Goal: Transaction & Acquisition: Purchase product/service

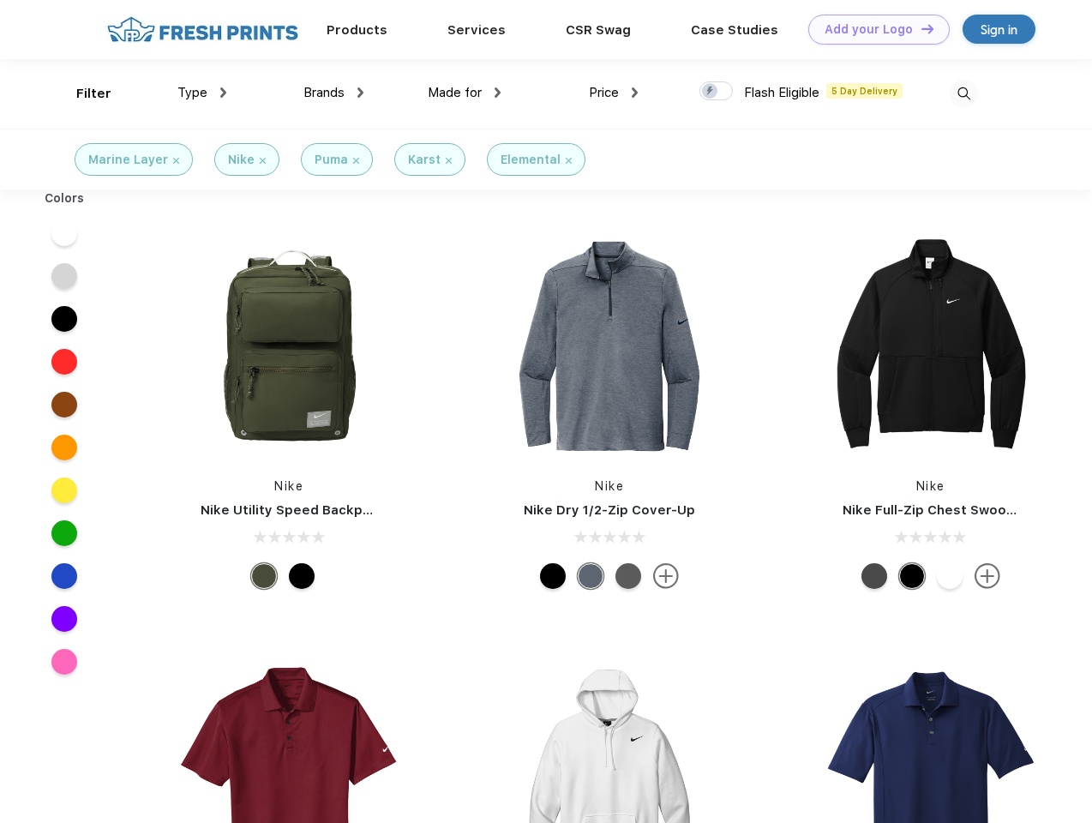
scroll to position [1, 0]
click at [873, 29] on link "Add your Logo Design Tool" at bounding box center [878, 30] width 141 height 30
click at [0, 0] on div "Design Tool" at bounding box center [0, 0] width 0 height 0
click at [920, 28] on link "Add your Logo Design Tool" at bounding box center [878, 30] width 141 height 30
click at [82, 93] on div "Filter" at bounding box center [93, 94] width 35 height 20
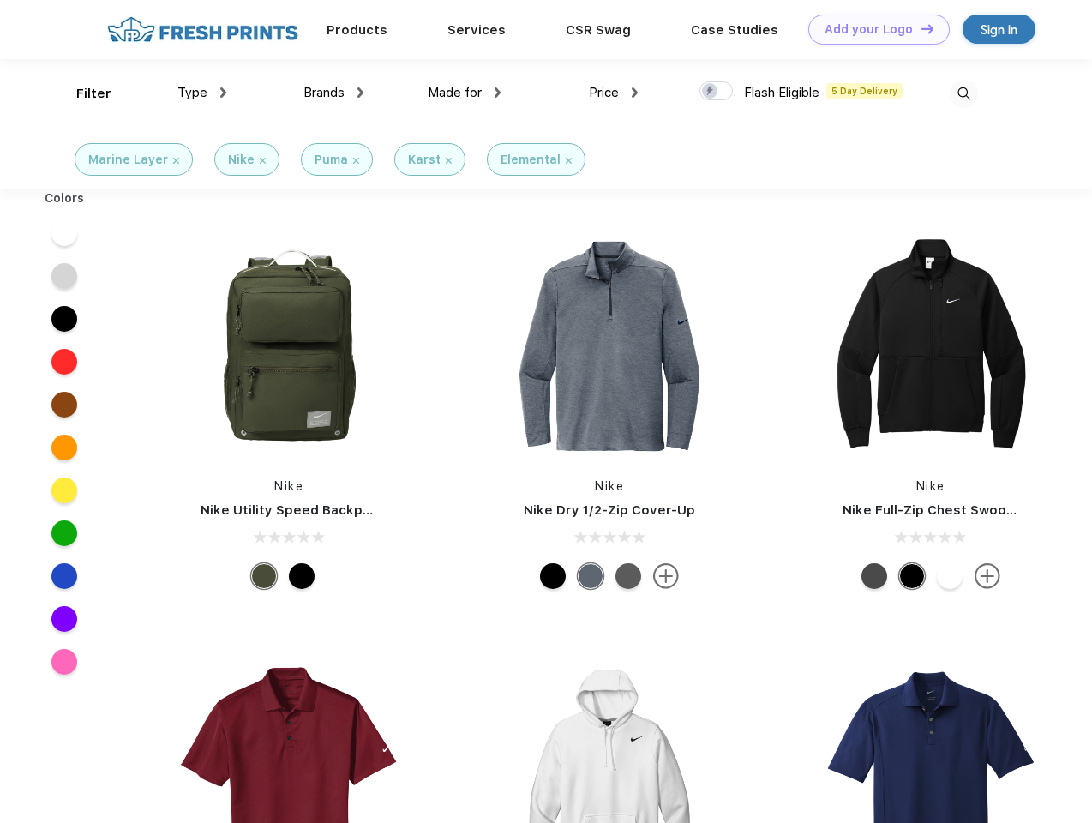
click at [202, 93] on span "Type" at bounding box center [192, 92] width 30 height 15
click at [333, 93] on span "Brands" at bounding box center [323, 92] width 41 height 15
click at [465, 93] on span "Made for" at bounding box center [455, 92] width 54 height 15
click at [614, 93] on span "Price" at bounding box center [604, 92] width 30 height 15
click at [717, 92] on div at bounding box center [715, 90] width 33 height 19
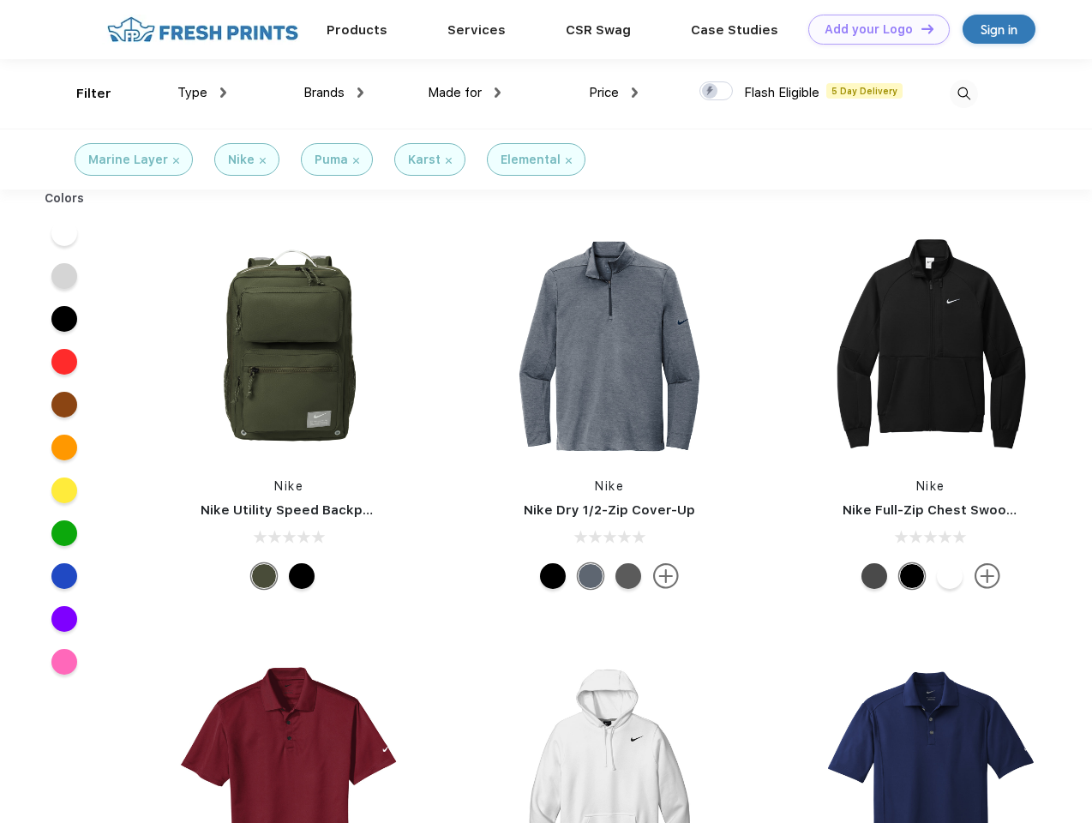
click at [711, 92] on input "checkbox" at bounding box center [704, 86] width 11 height 11
click at [963, 93] on img at bounding box center [964, 94] width 28 height 28
